Goal: Transaction & Acquisition: Purchase product/service

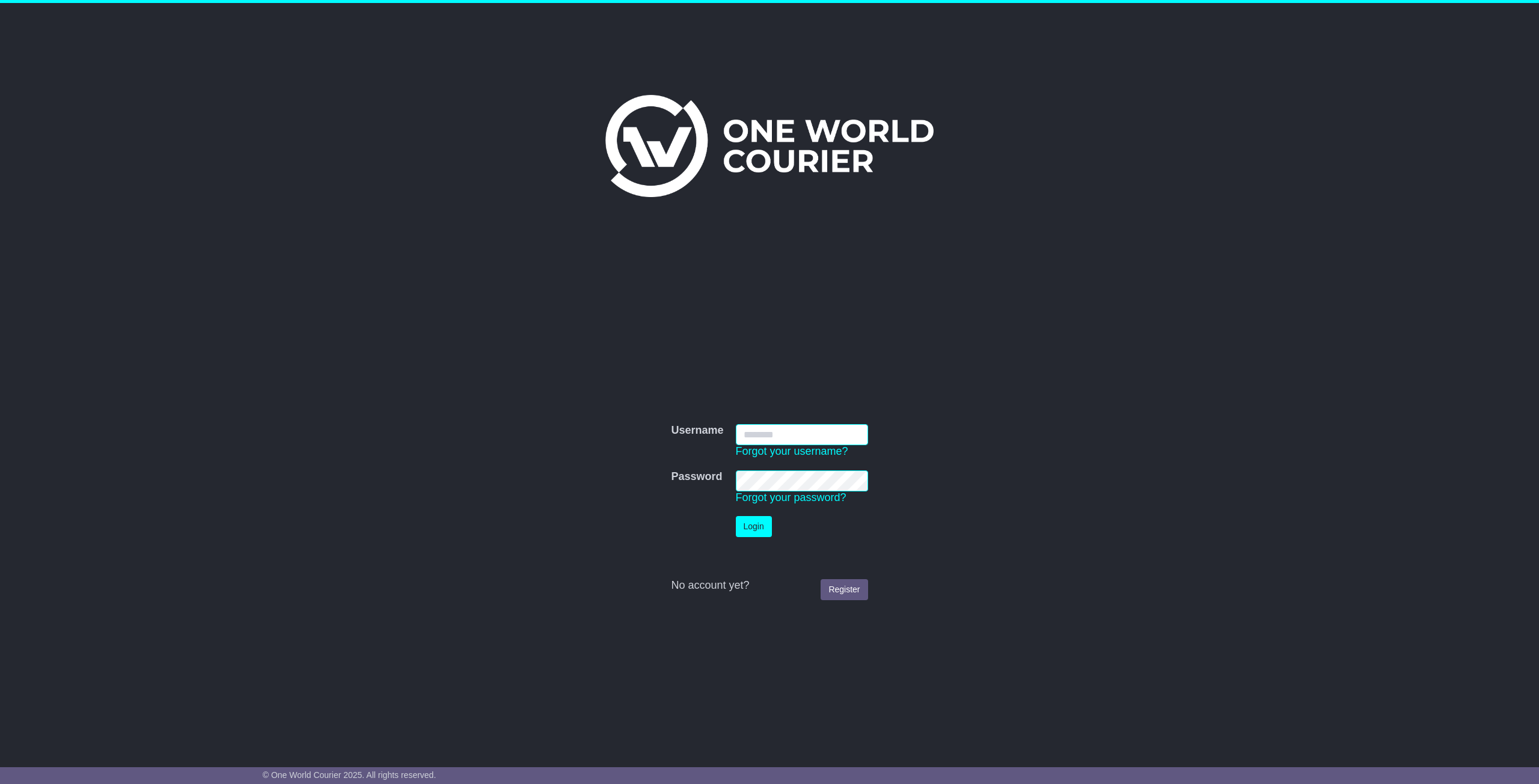
click at [839, 442] on input "Username" at bounding box center [802, 435] width 132 height 21
type input "**********"
click at [739, 534] on button "Login" at bounding box center [754, 527] width 36 height 21
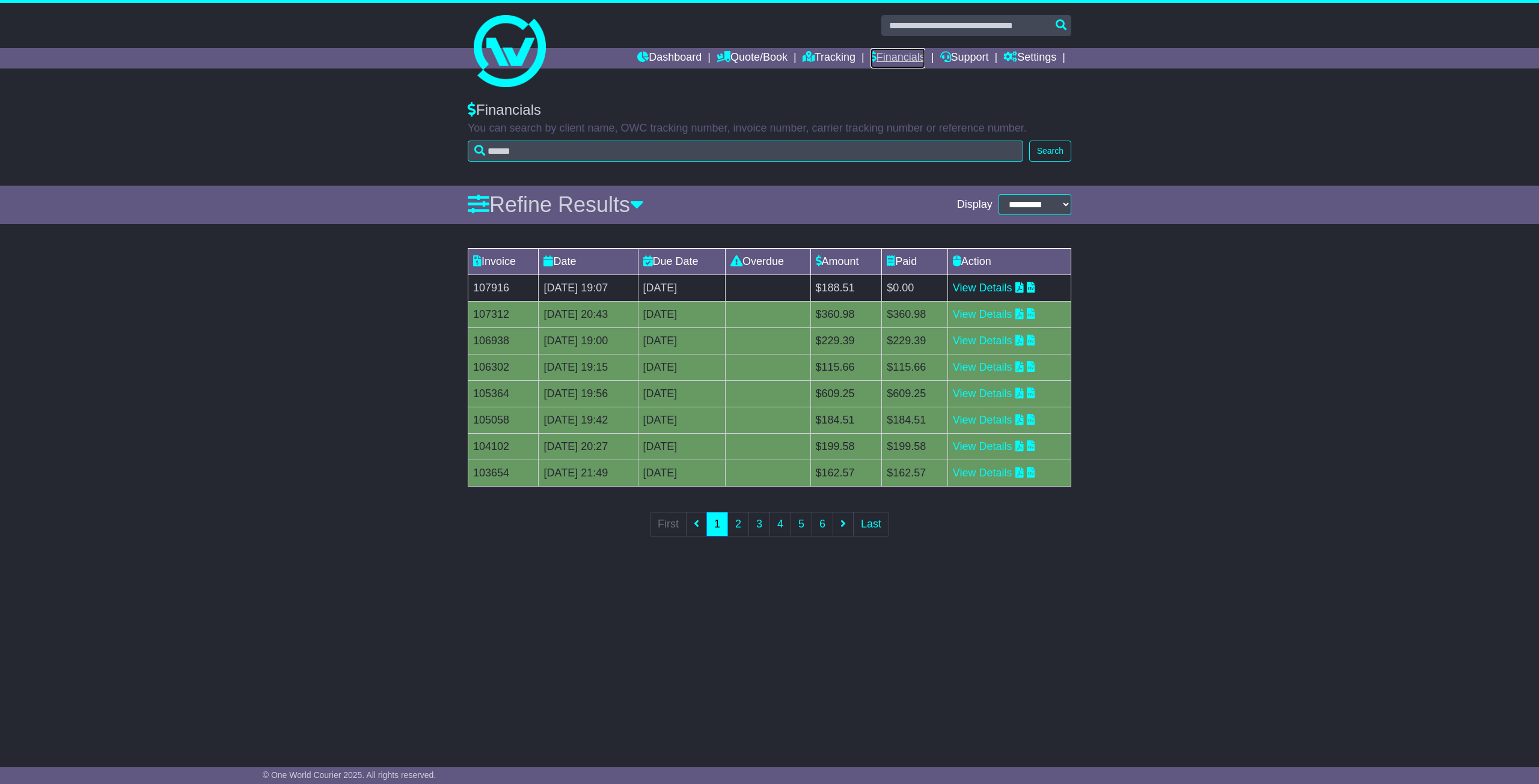
click at [886, 62] on link "Financials" at bounding box center [898, 58] width 55 height 20
click at [1012, 290] on link "View Details" at bounding box center [983, 287] width 60 height 12
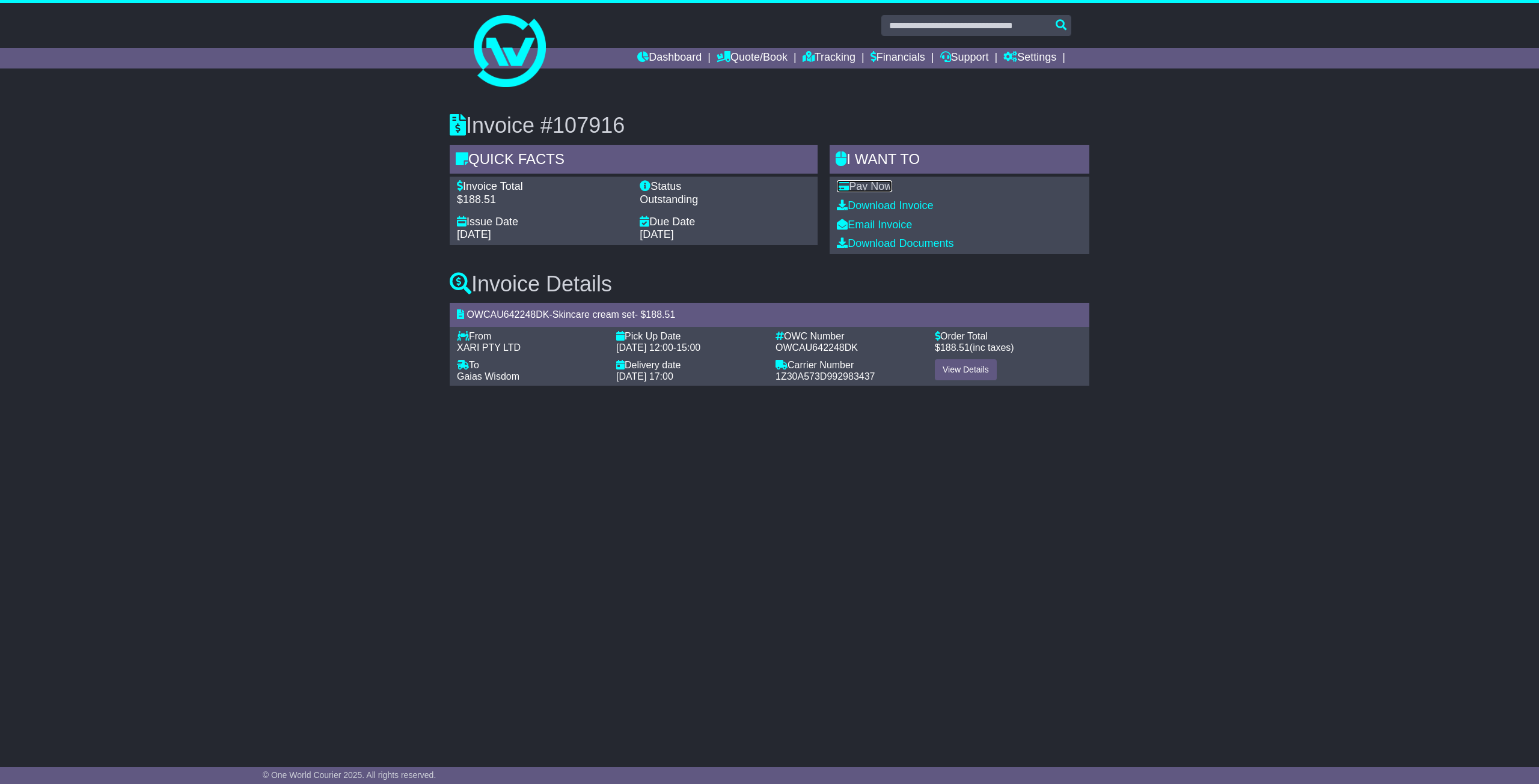
click at [890, 189] on link "Pay Now" at bounding box center [864, 186] width 56 height 12
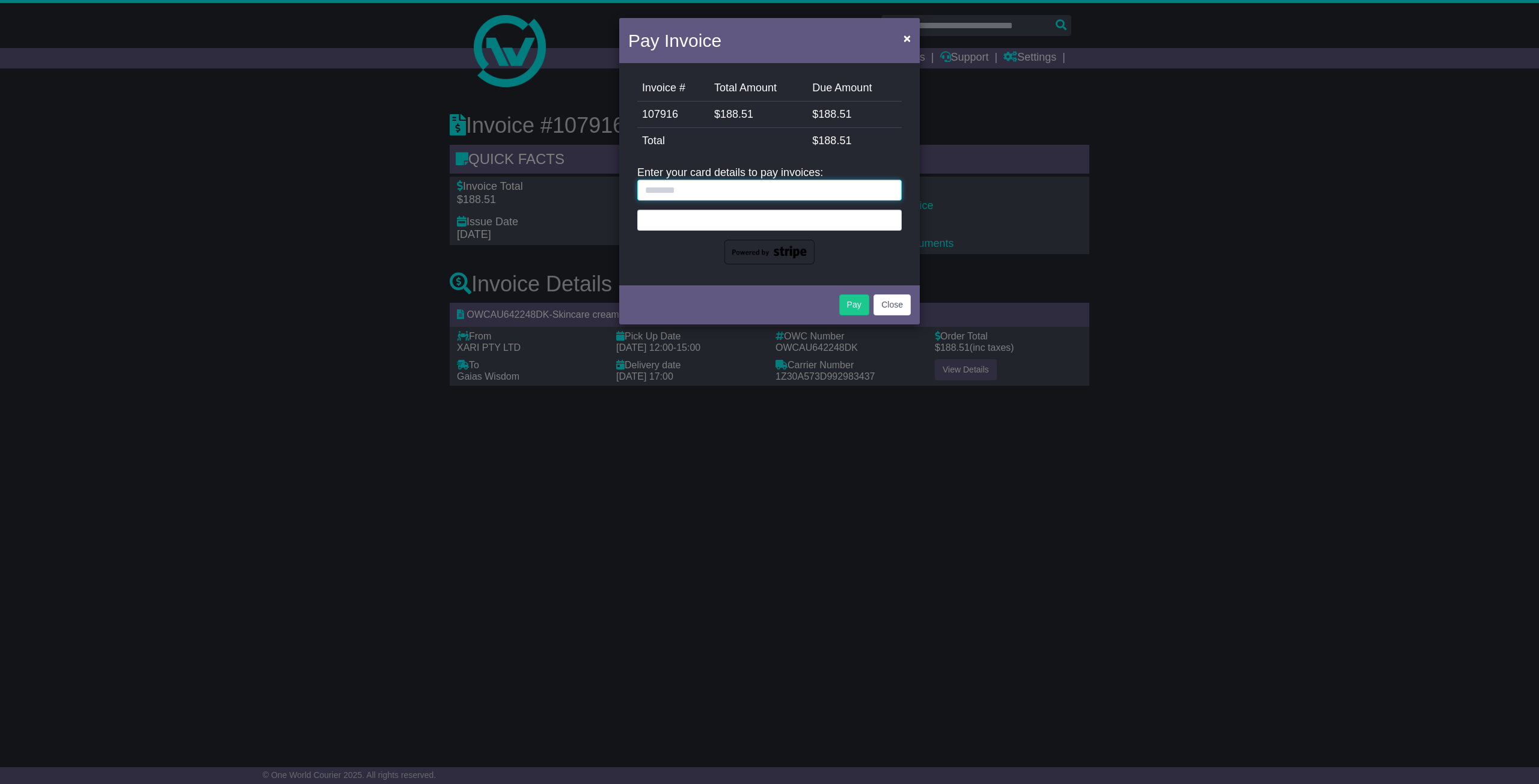
click at [755, 197] on input "text" at bounding box center [770, 190] width 265 height 21
click at [746, 225] on div at bounding box center [770, 220] width 265 height 21
click at [690, 182] on input "text" at bounding box center [770, 190] width 265 height 21
click at [689, 224] on div at bounding box center [770, 220] width 265 height 21
click at [637, 219] on div at bounding box center [770, 220] width 265 height 21
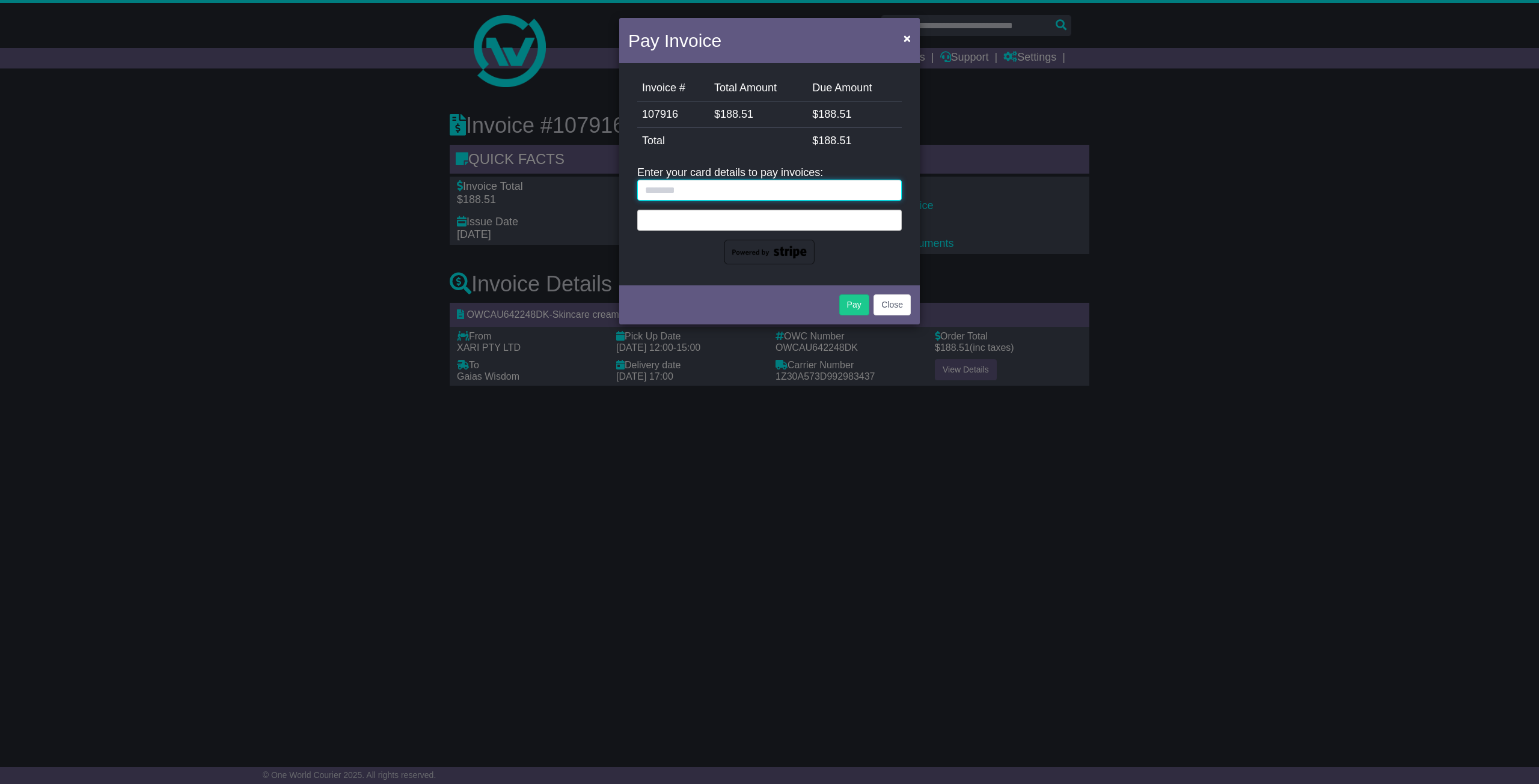
click at [707, 198] on input "text" at bounding box center [770, 190] width 265 height 21
drag, startPoint x: 706, startPoint y: 188, endPoint x: 710, endPoint y: 212, distance: 24.3
click at [707, 190] on input "text" at bounding box center [770, 190] width 265 height 21
click at [756, 225] on div at bounding box center [770, 220] width 265 height 21
click at [758, 223] on div at bounding box center [770, 220] width 265 height 21
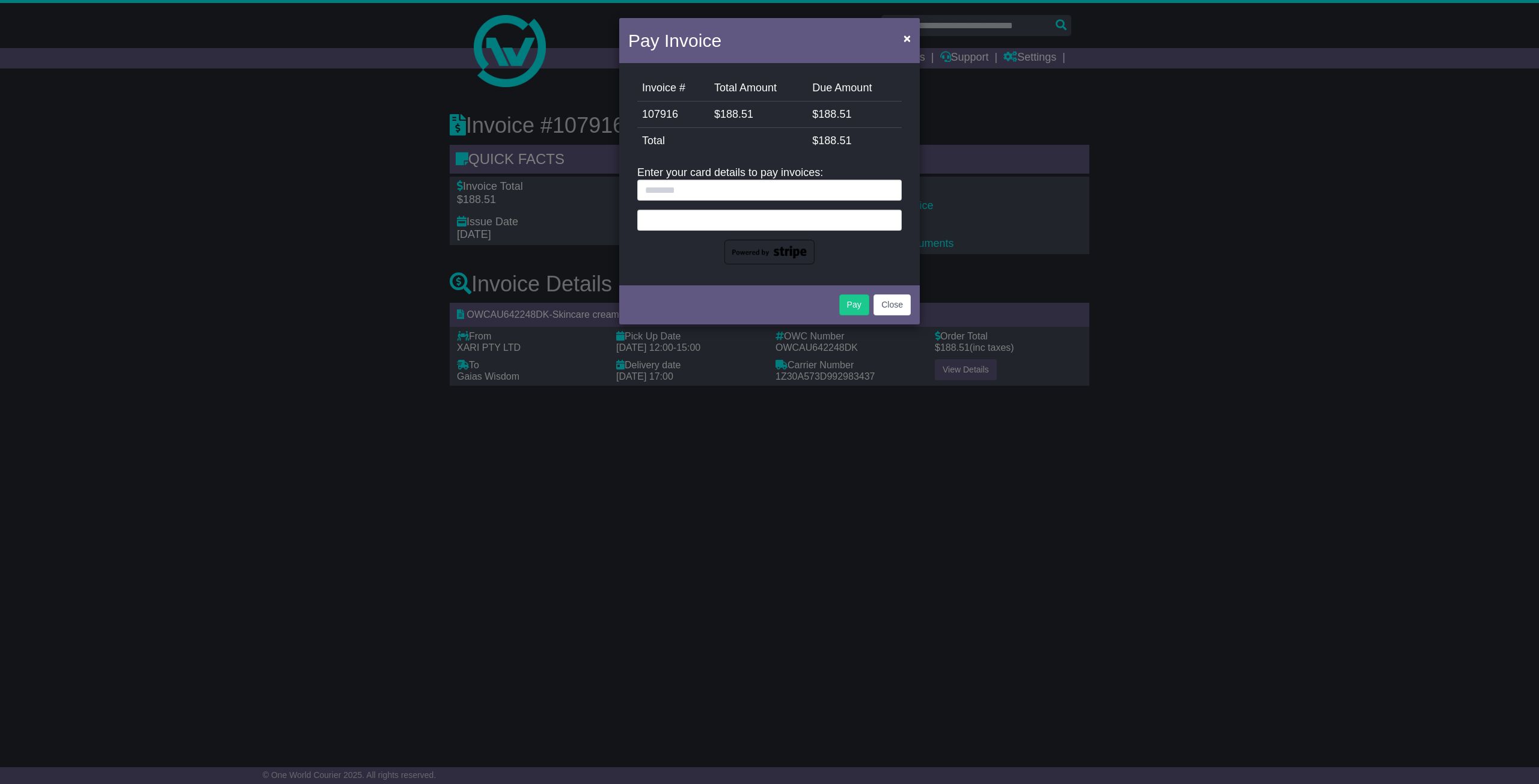
click at [758, 223] on iframe at bounding box center [770, 219] width 249 height 11
click at [747, 196] on input "text" at bounding box center [770, 190] width 265 height 21
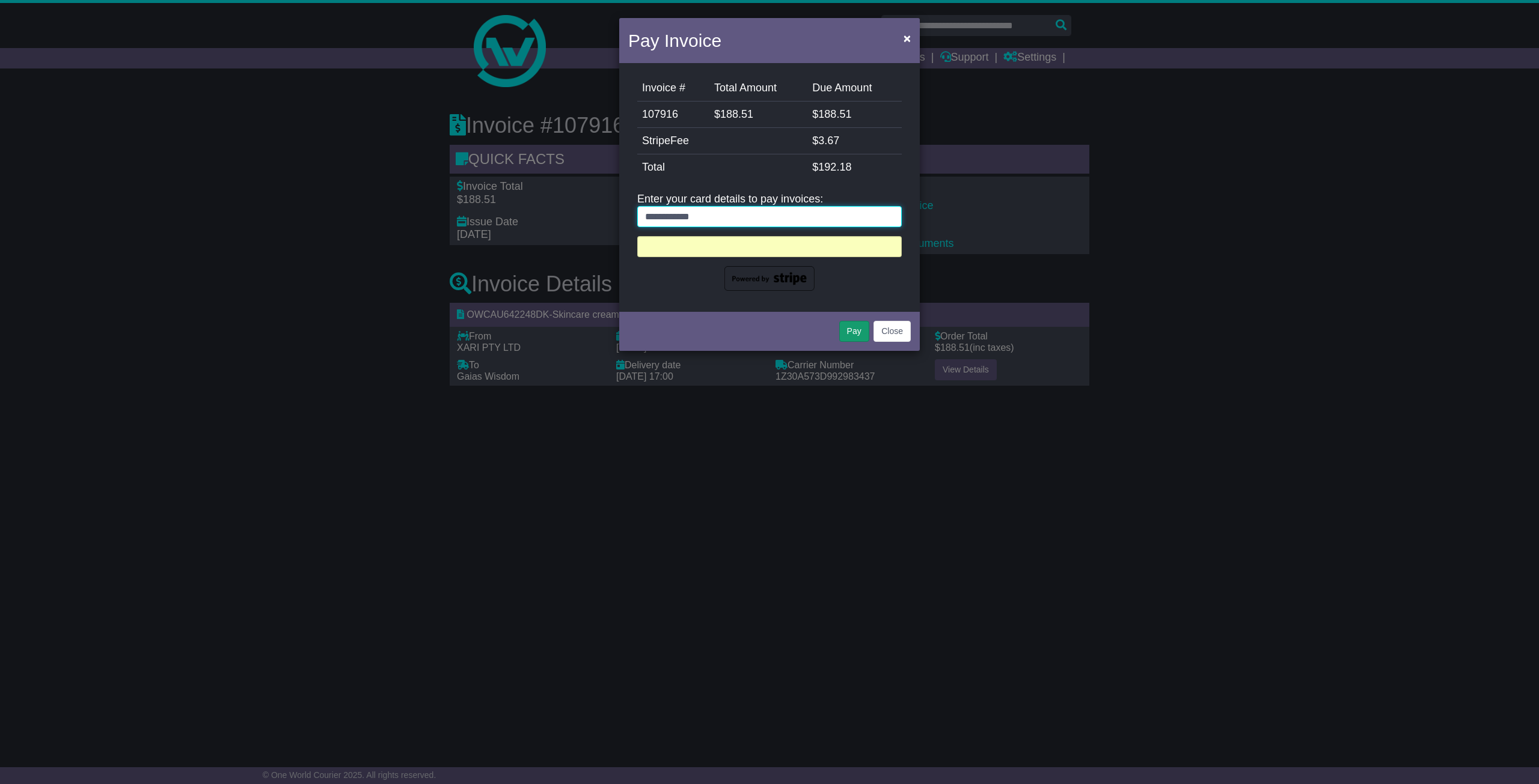
type input "**********"
click at [854, 336] on button "Pay" at bounding box center [854, 332] width 30 height 21
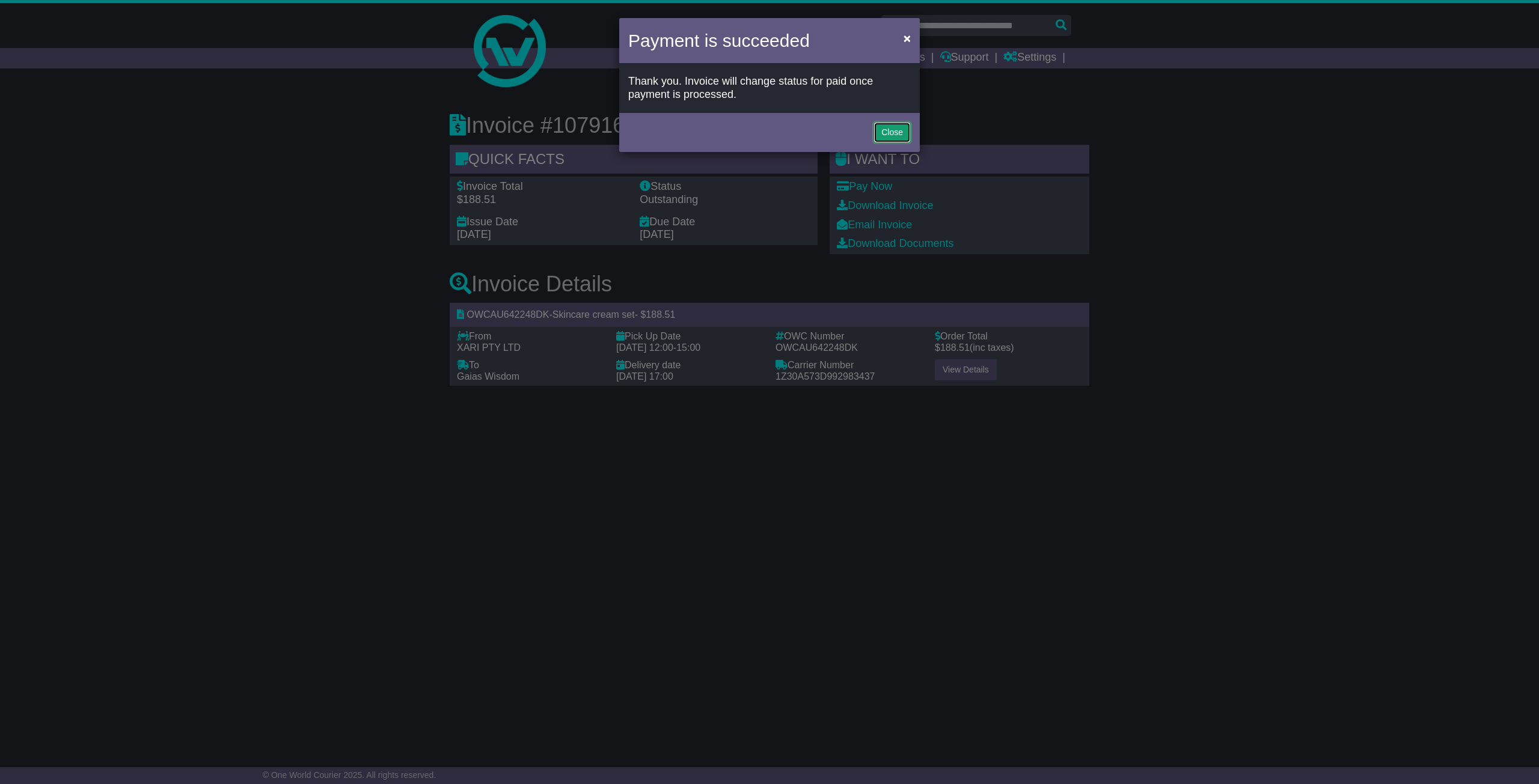
click at [900, 136] on button "Close" at bounding box center [892, 132] width 38 height 21
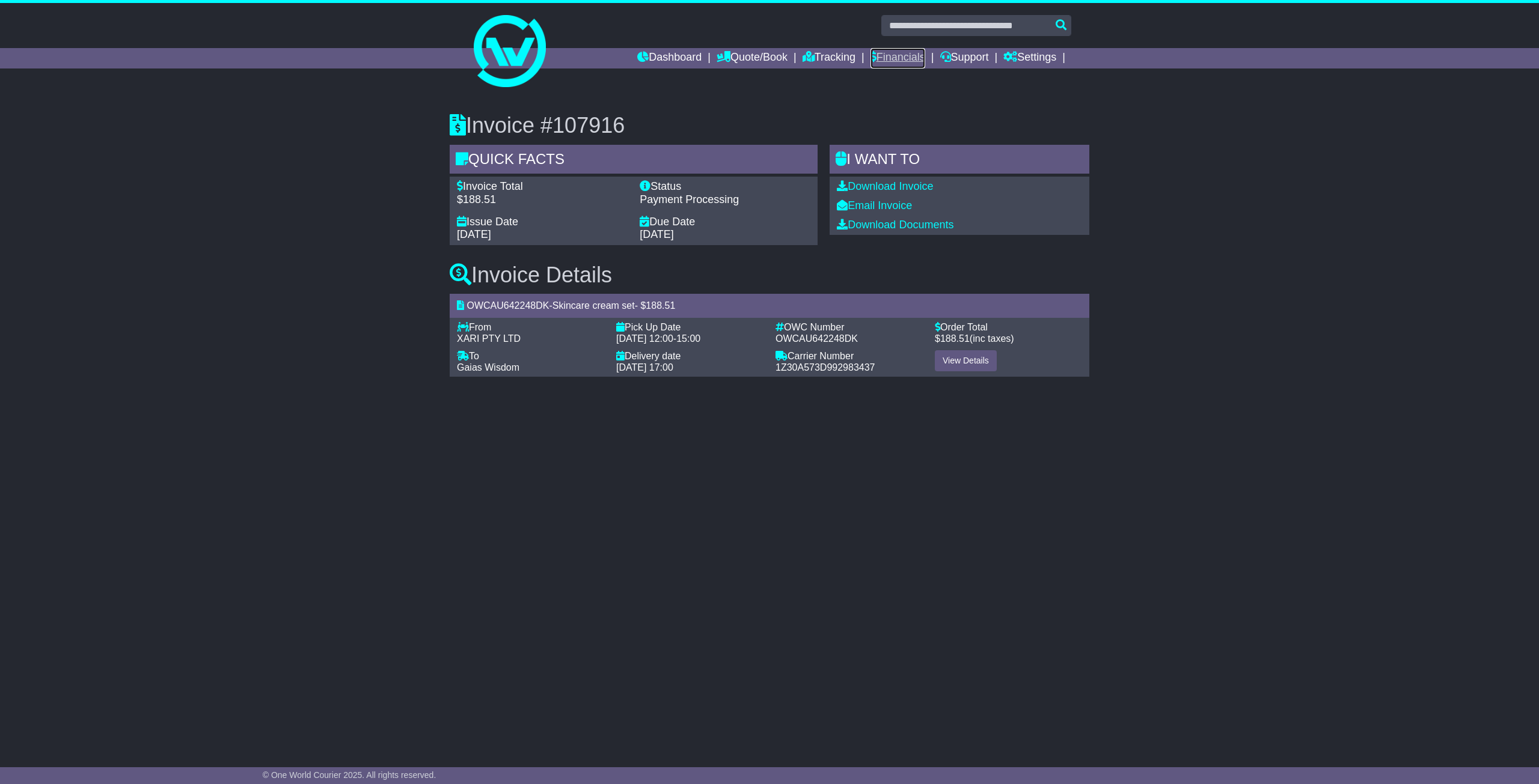
click at [880, 60] on link "Financials" at bounding box center [898, 58] width 55 height 20
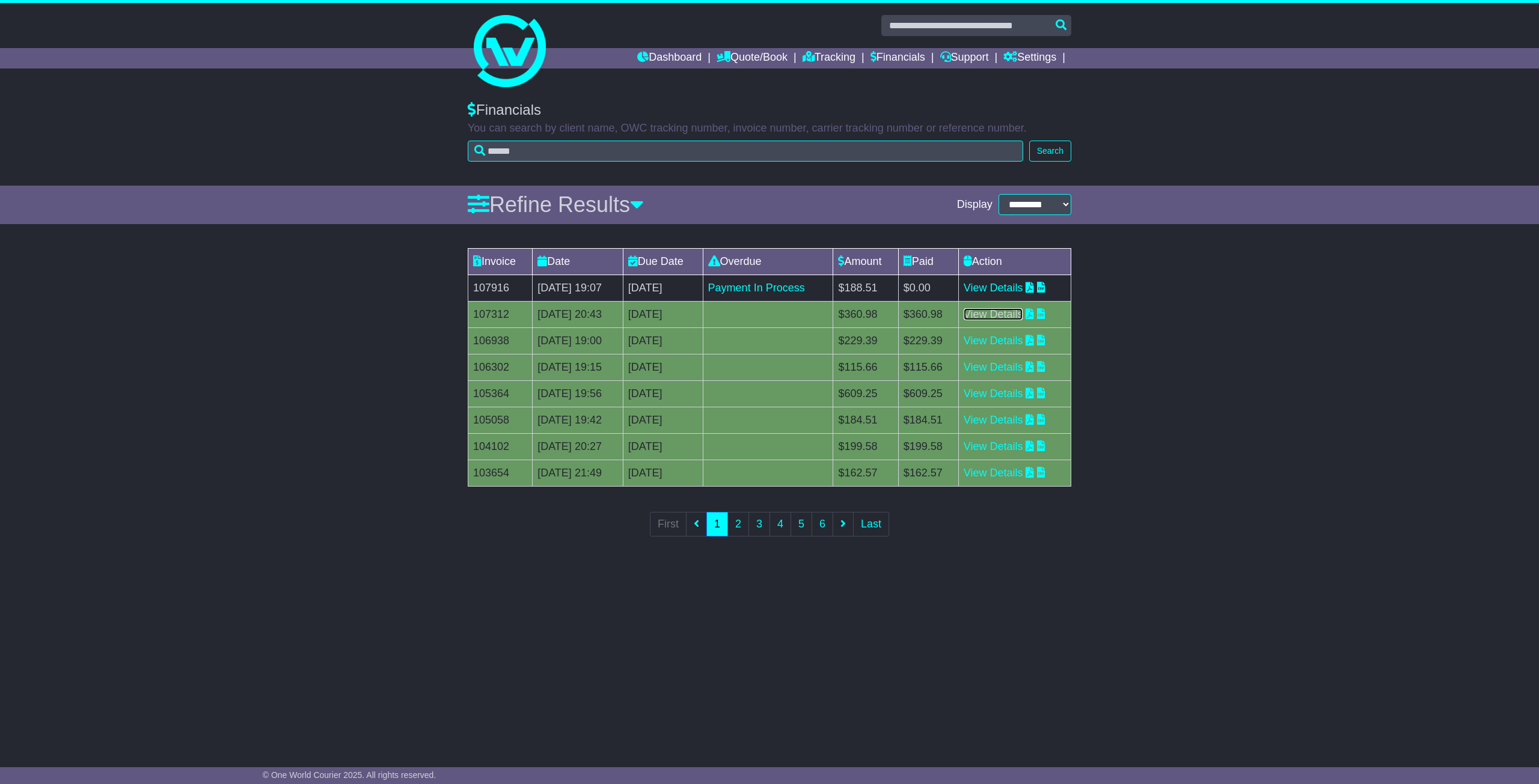
click at [1006, 312] on link "View Details" at bounding box center [993, 314] width 60 height 12
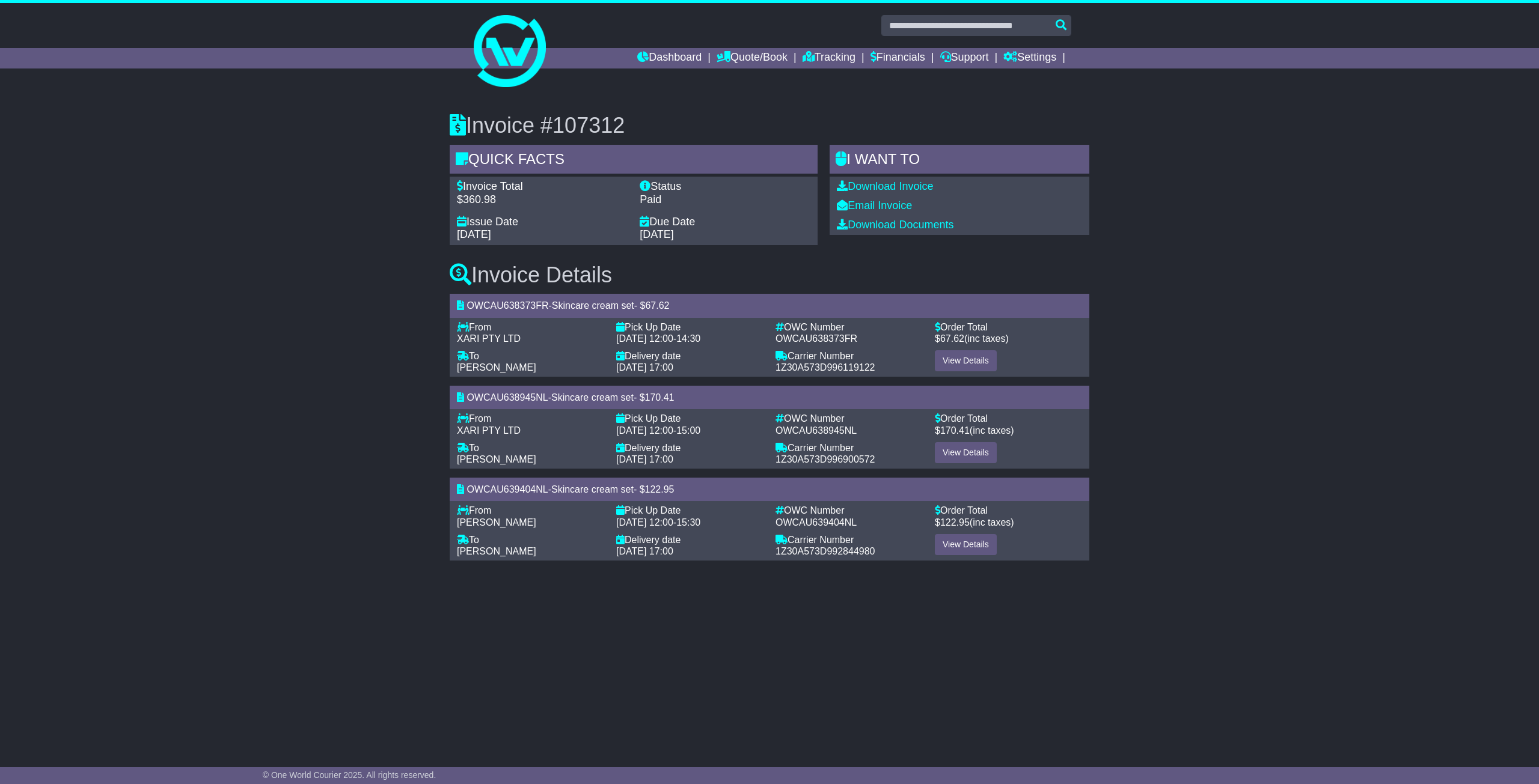
drag, startPoint x: 933, startPoint y: 180, endPoint x: 935, endPoint y: 170, distance: 10.2
click at [212, 166] on div "Invoice #107312 Quick Facts Invoice Total $360.98 Status Paid Issue Date [DATE]…" at bounding box center [770, 332] width 1539 height 486
